Goal: Task Accomplishment & Management: Use online tool/utility

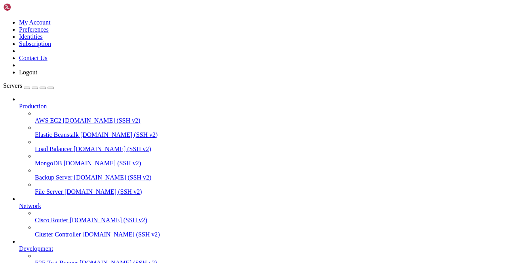
scroll to position [98, 0]
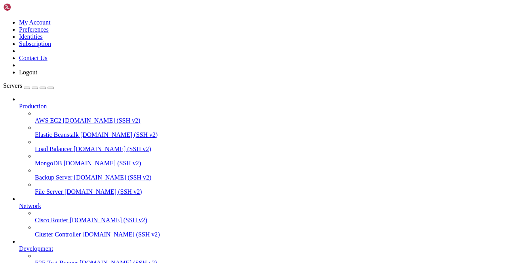
scroll to position [784, 0]
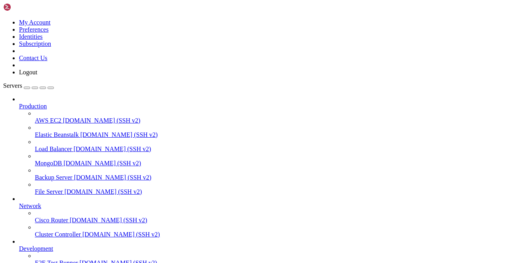
scroll to position [0, 0]
